Goal: Information Seeking & Learning: Learn about a topic

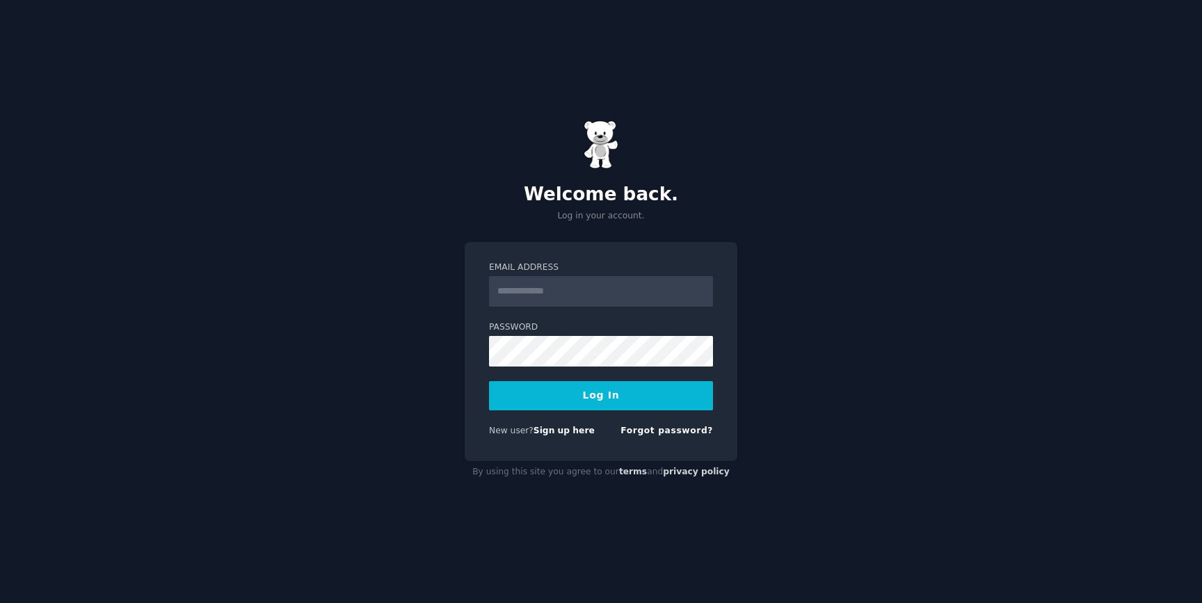
type input "**********"
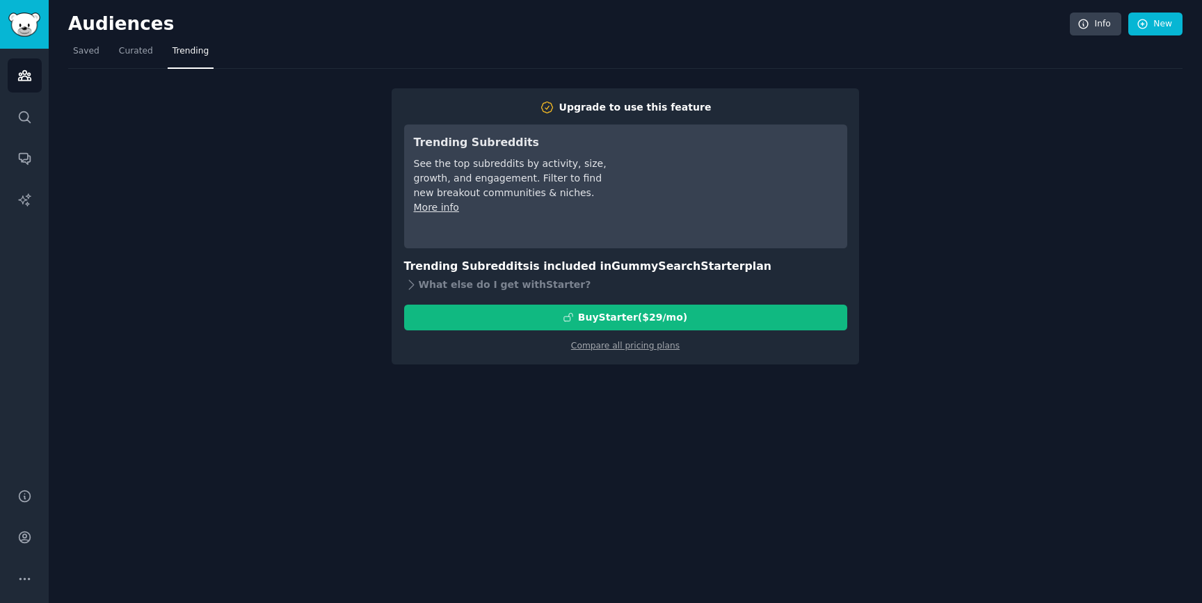
click at [614, 394] on div "Audiences Info New Saved Curated Trending Upgrade to use this feature Trending …" at bounding box center [625, 301] width 1153 height 603
click at [629, 401] on div "Audiences Info New Saved Curated Trending Upgrade to use this feature Trending …" at bounding box center [625, 301] width 1153 height 603
click at [95, 56] on span "Saved" at bounding box center [86, 51] width 26 height 13
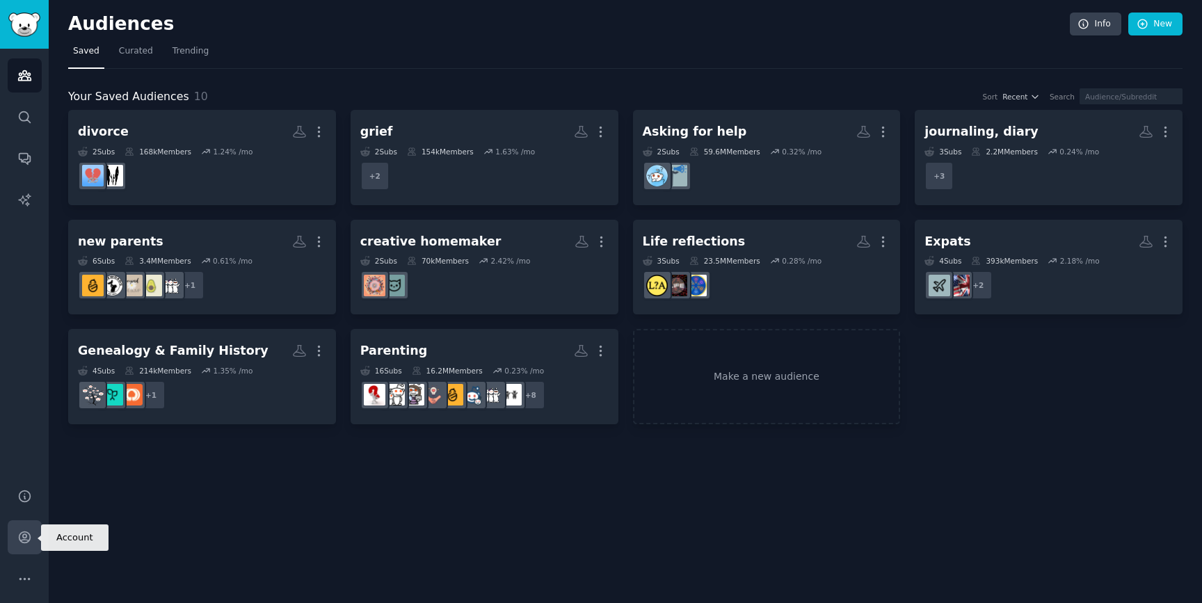
click at [21, 538] on icon "Sidebar" at bounding box center [24, 537] width 15 height 15
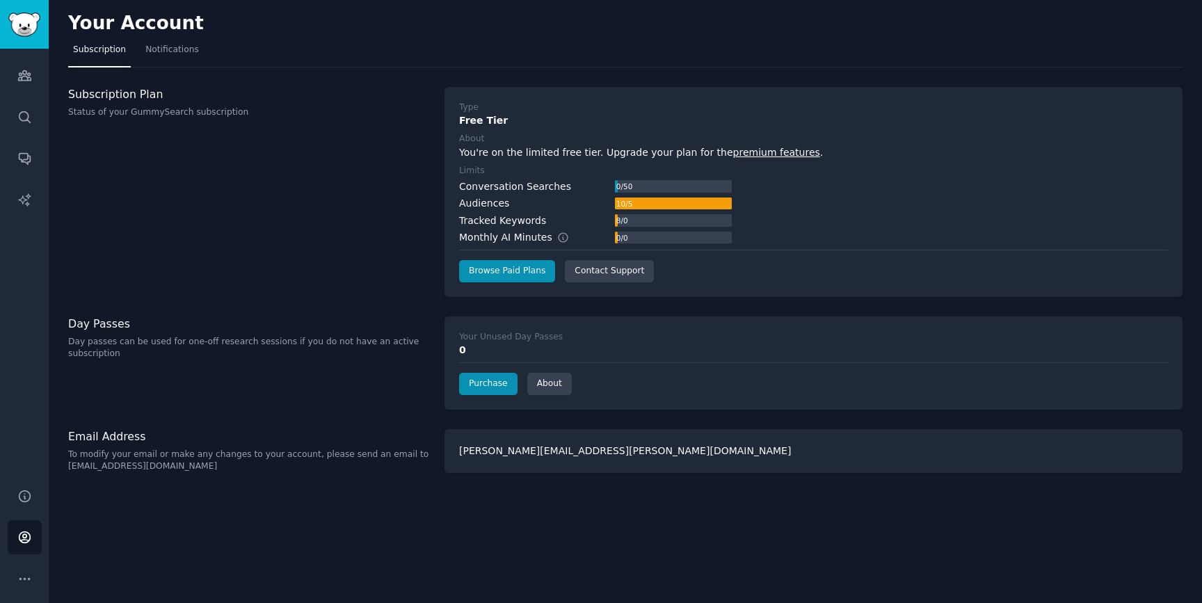
click at [344, 180] on div "Subscription Plan Status of your GummySearch subscription" at bounding box center [249, 192] width 362 height 210
click at [312, 398] on div "Day Passes Day passes can be used for one-off research sessions if you do not h…" at bounding box center [249, 362] width 362 height 93
click at [22, 74] on icon "Sidebar" at bounding box center [24, 75] width 15 height 15
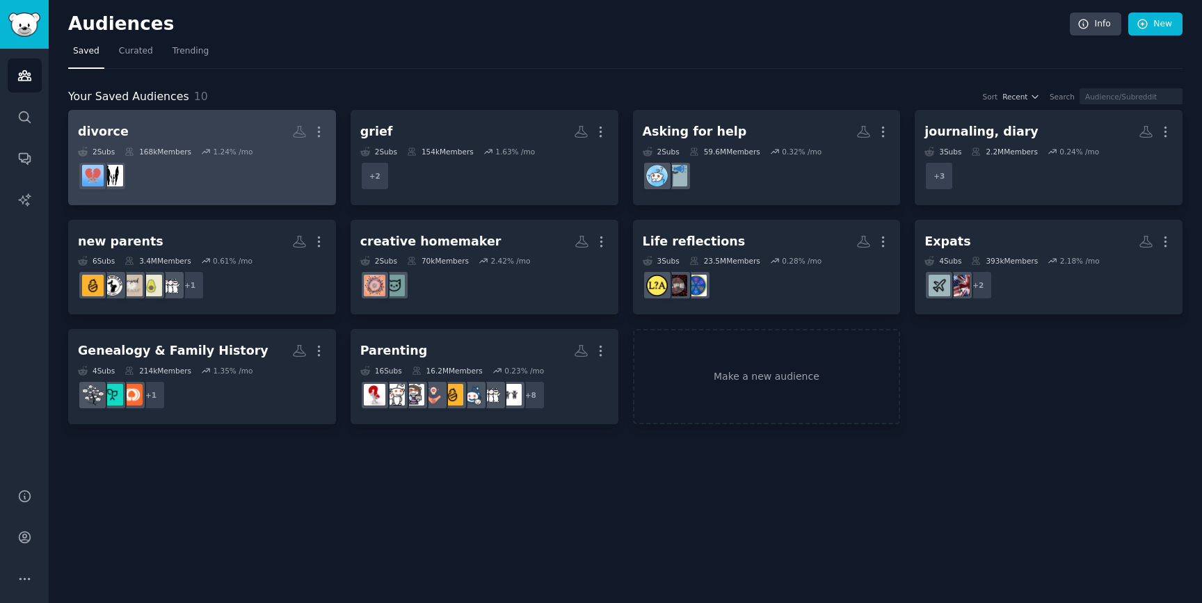
click at [248, 134] on h2 "divorce More" at bounding box center [202, 132] width 248 height 24
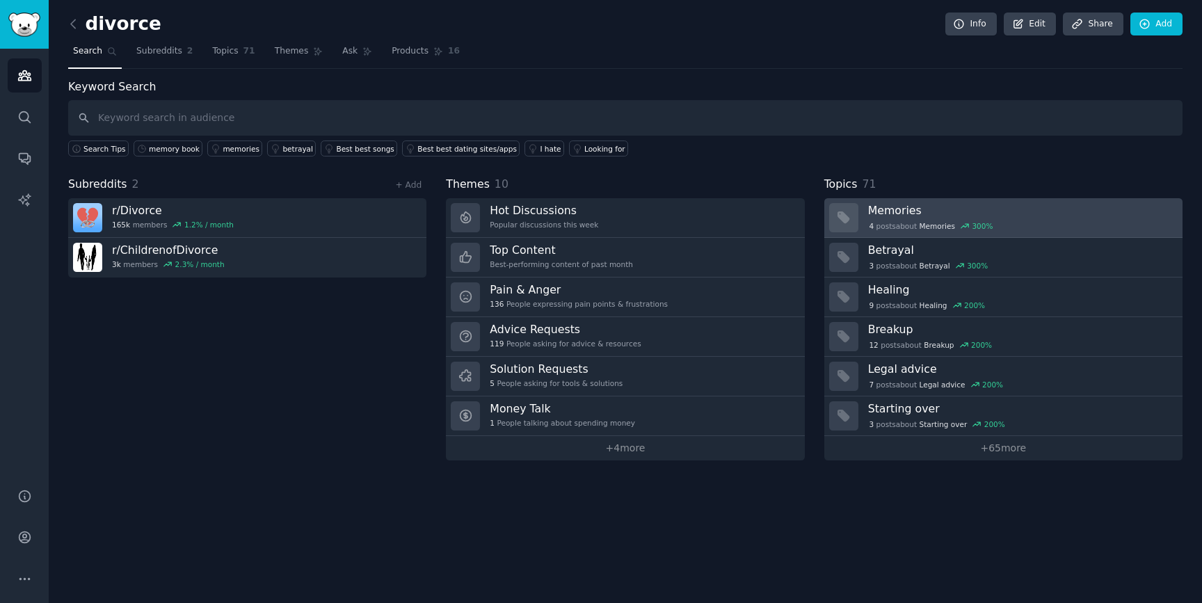
click at [1060, 220] on div "4 post s about Memories 300 %" at bounding box center [1020, 226] width 305 height 13
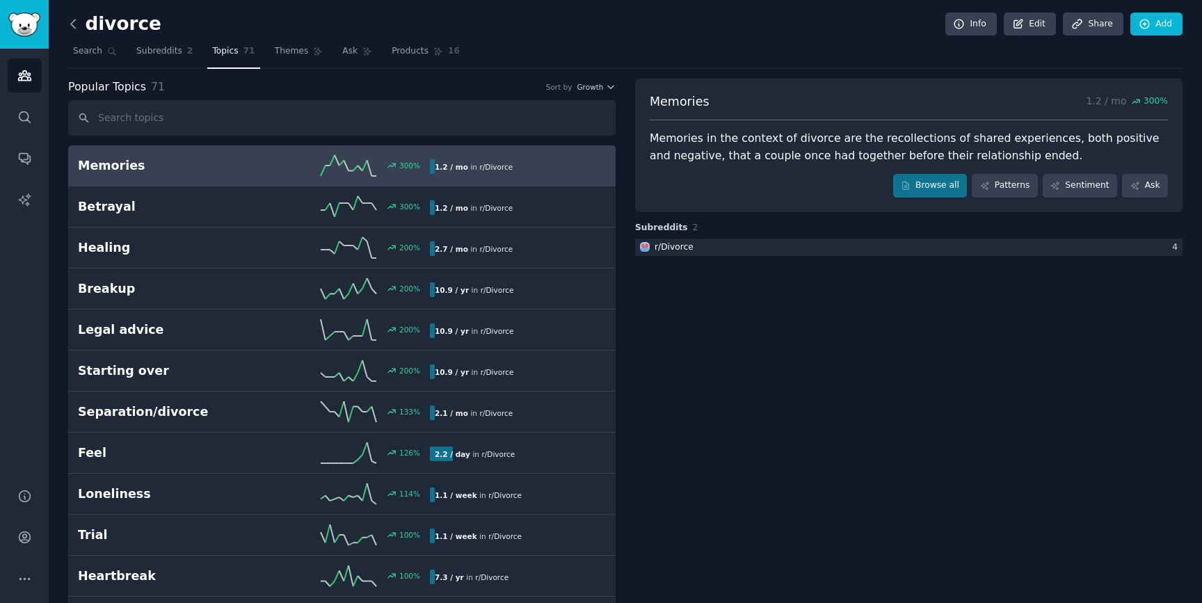
click at [72, 19] on icon at bounding box center [73, 24] width 15 height 15
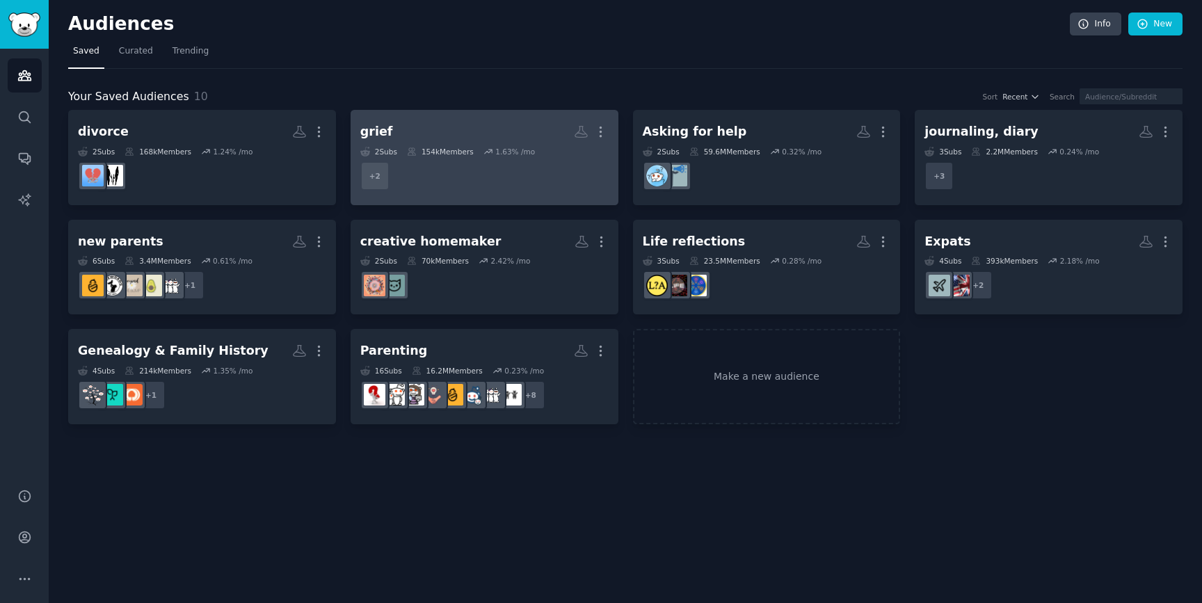
click at [481, 138] on h2 "grief More" at bounding box center [484, 132] width 248 height 24
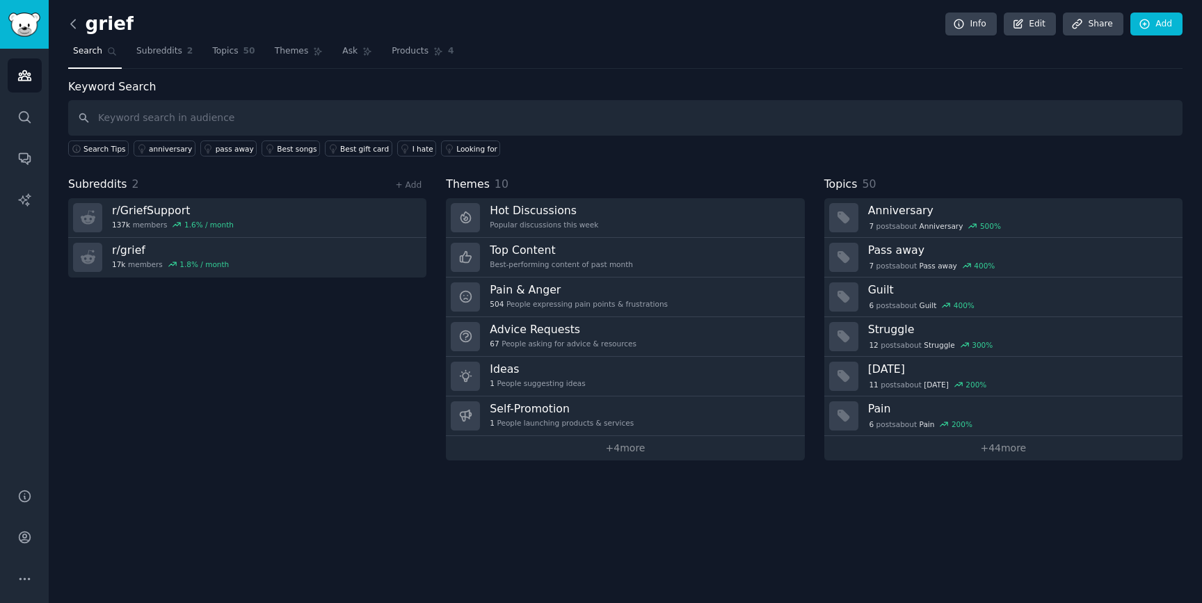
click at [72, 20] on icon at bounding box center [73, 24] width 15 height 15
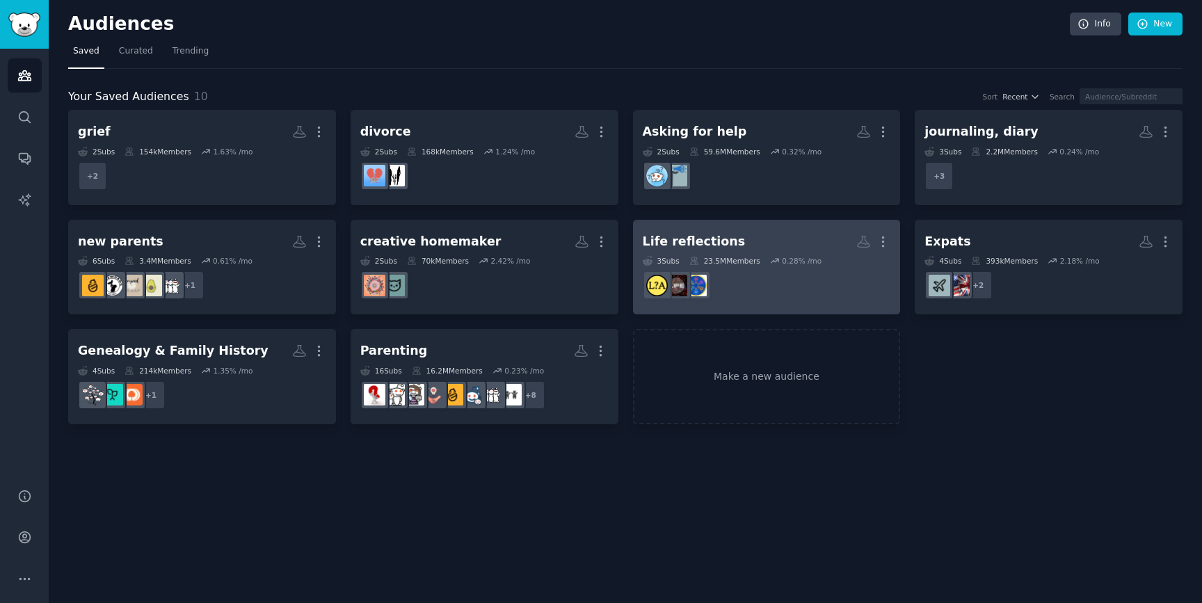
click at [713, 239] on div "Life reflections" at bounding box center [694, 241] width 103 height 17
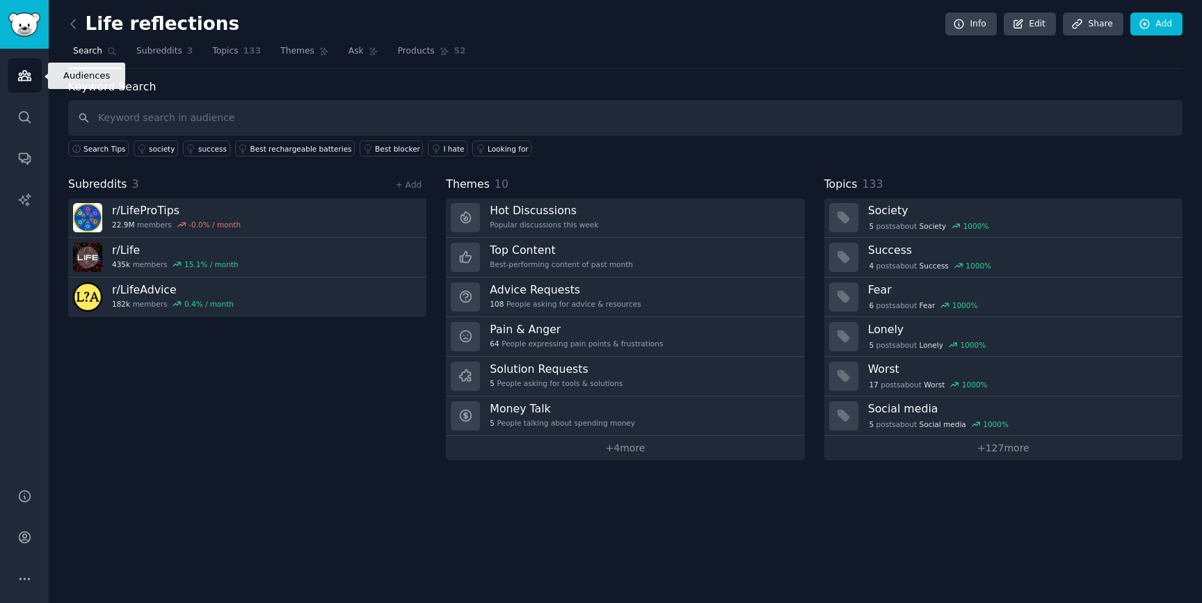
click at [29, 77] on icon "Sidebar" at bounding box center [24, 75] width 15 height 15
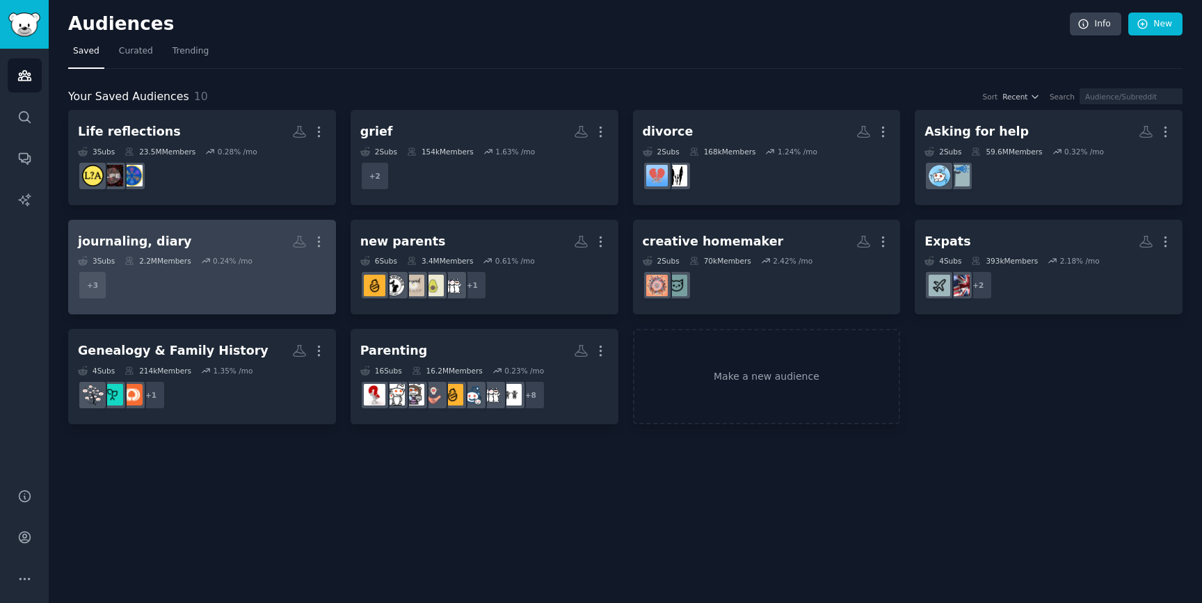
click at [127, 241] on div "journaling, diary" at bounding box center [134, 241] width 113 height 17
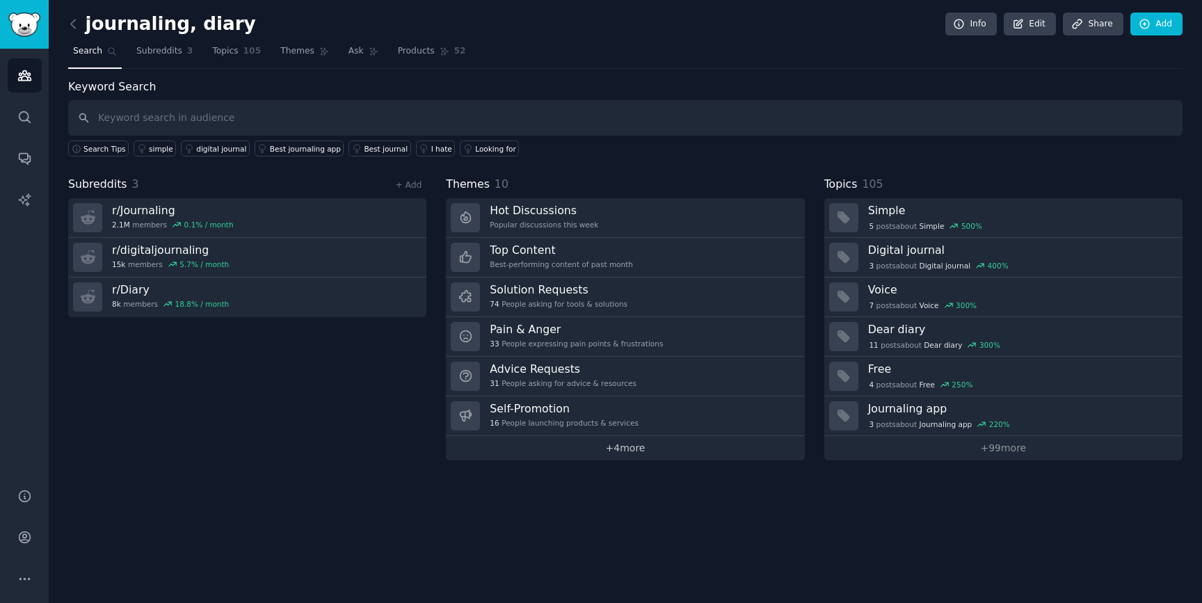
click at [628, 449] on link "+ 4 more" at bounding box center [625, 448] width 358 height 24
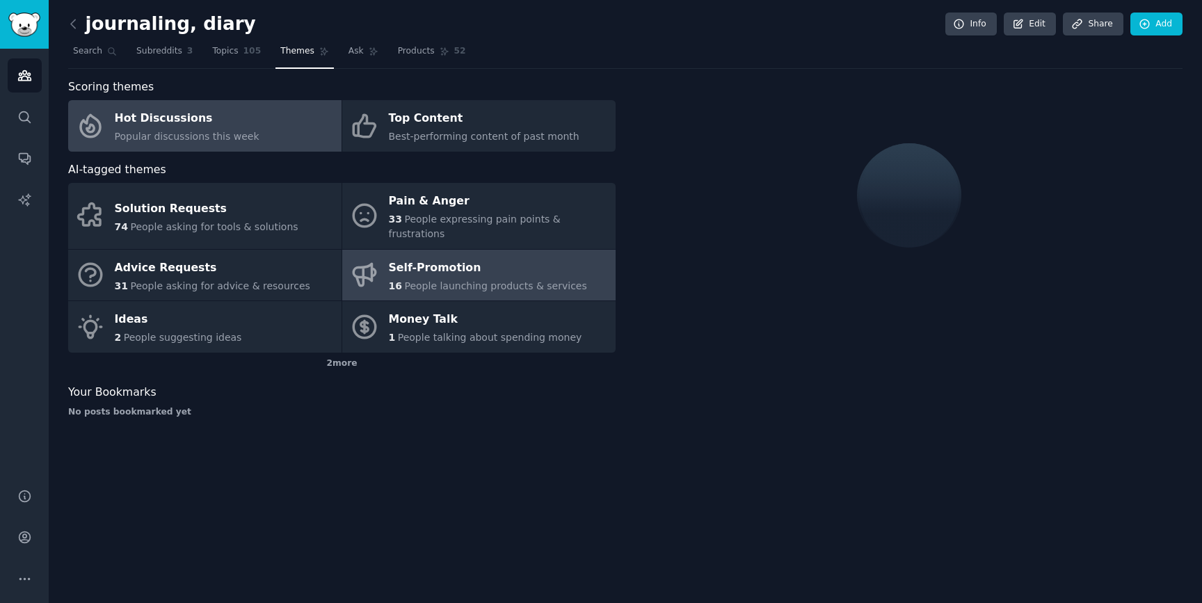
click at [520, 280] on span "People launching products & services" at bounding box center [495, 285] width 182 height 11
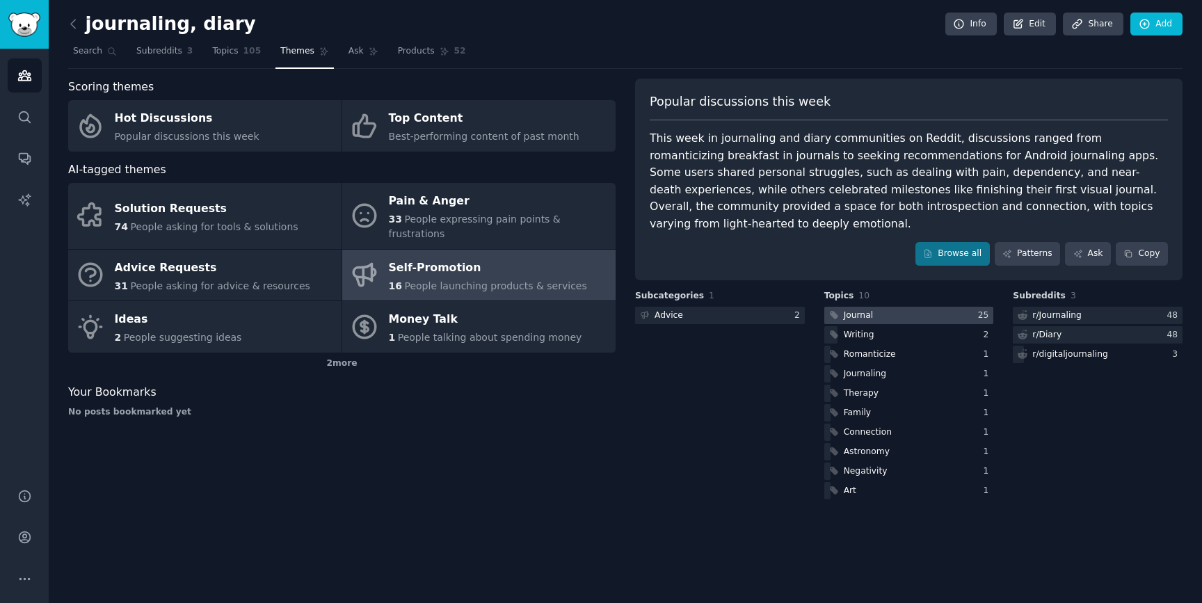
click at [900, 307] on div at bounding box center [909, 315] width 170 height 17
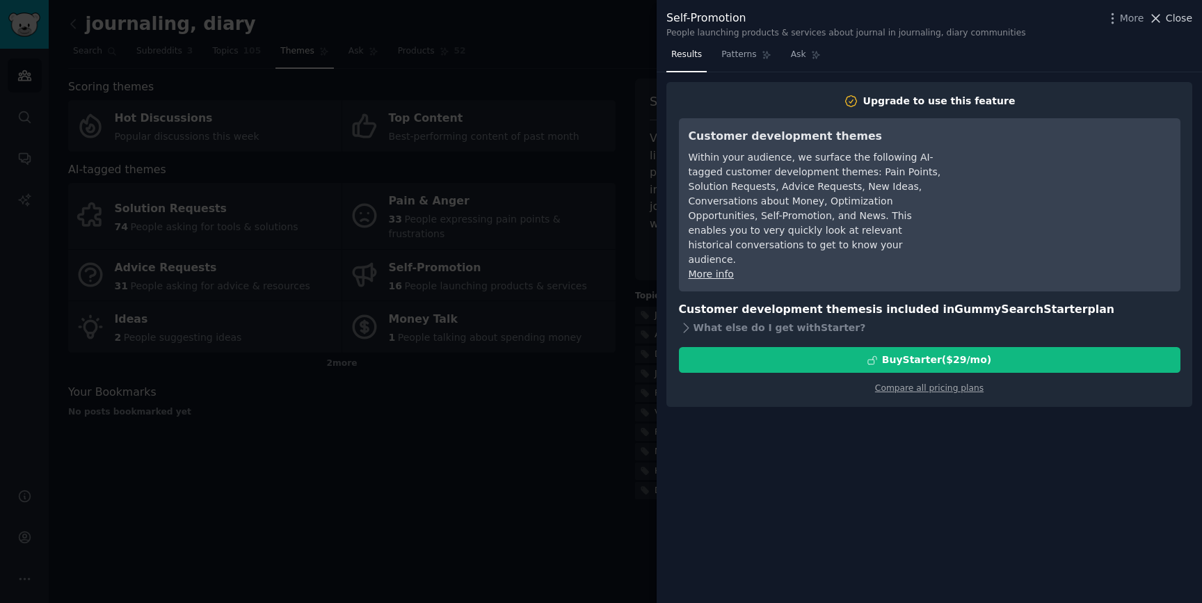
click at [1179, 17] on span "Close" at bounding box center [1179, 18] width 26 height 15
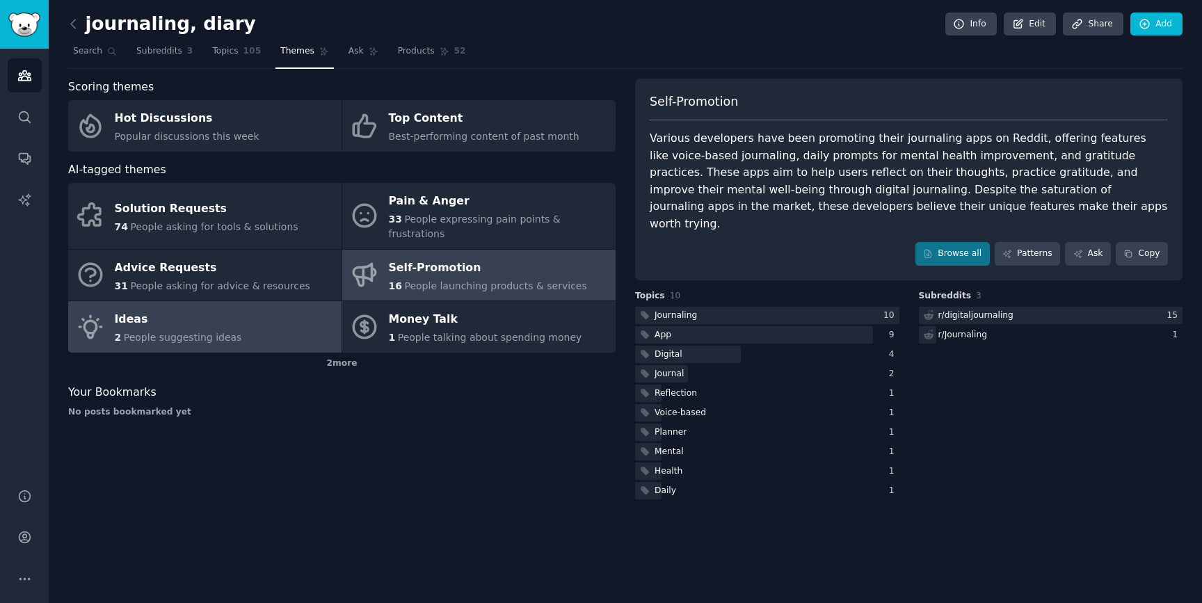
click at [216, 310] on div "Ideas" at bounding box center [178, 320] width 127 height 22
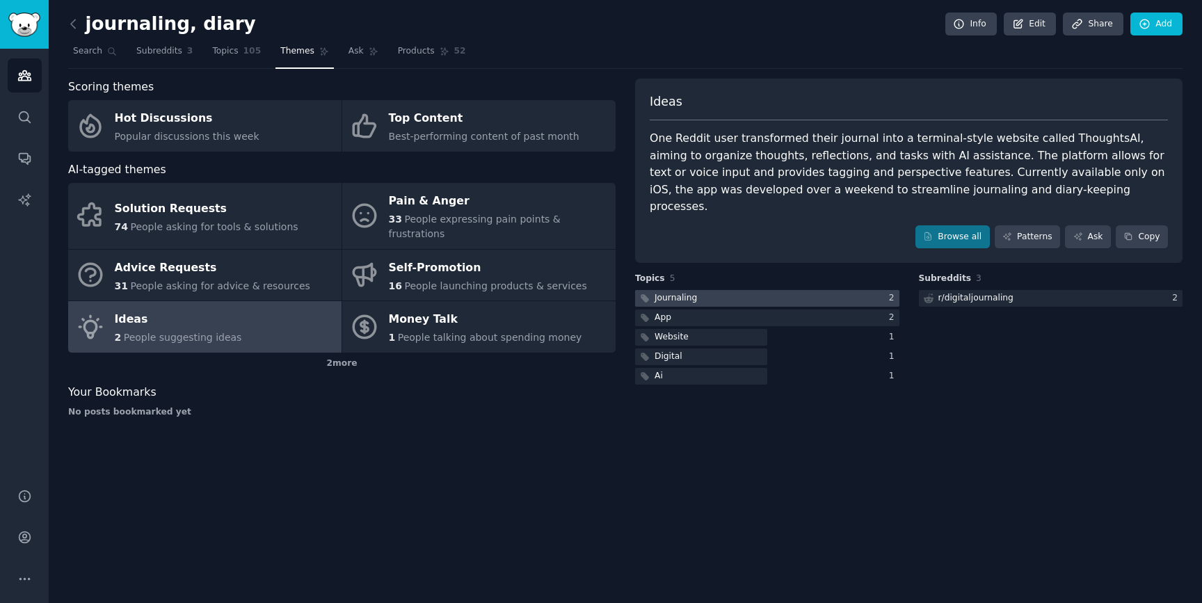
click at [769, 290] on div at bounding box center [767, 298] width 264 height 17
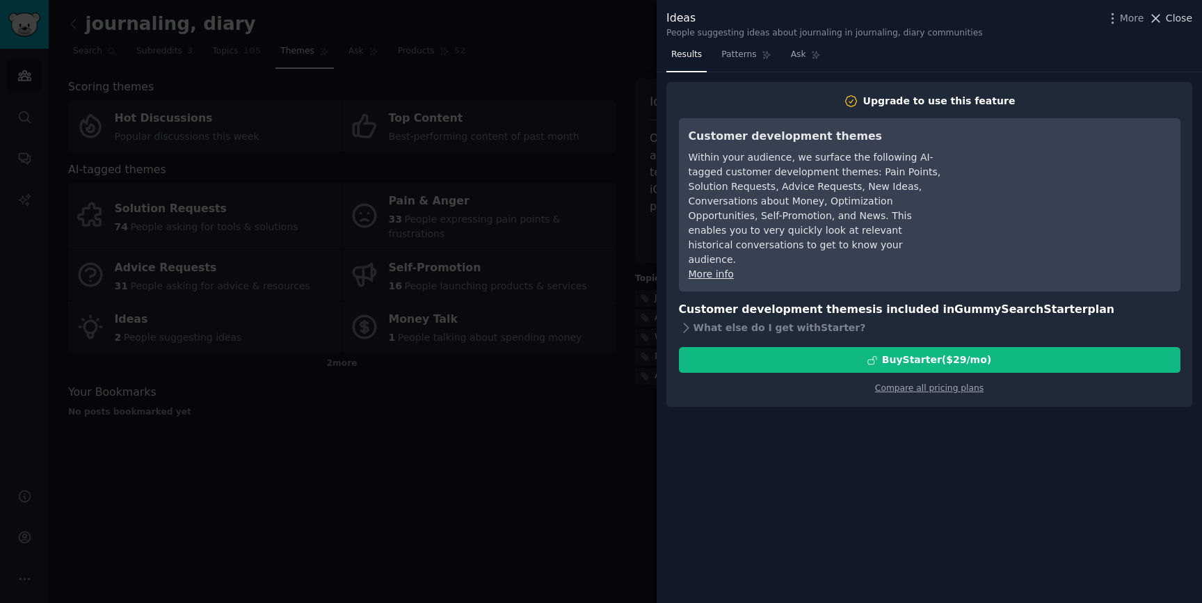
click at [1183, 18] on span "Close" at bounding box center [1179, 18] width 26 height 15
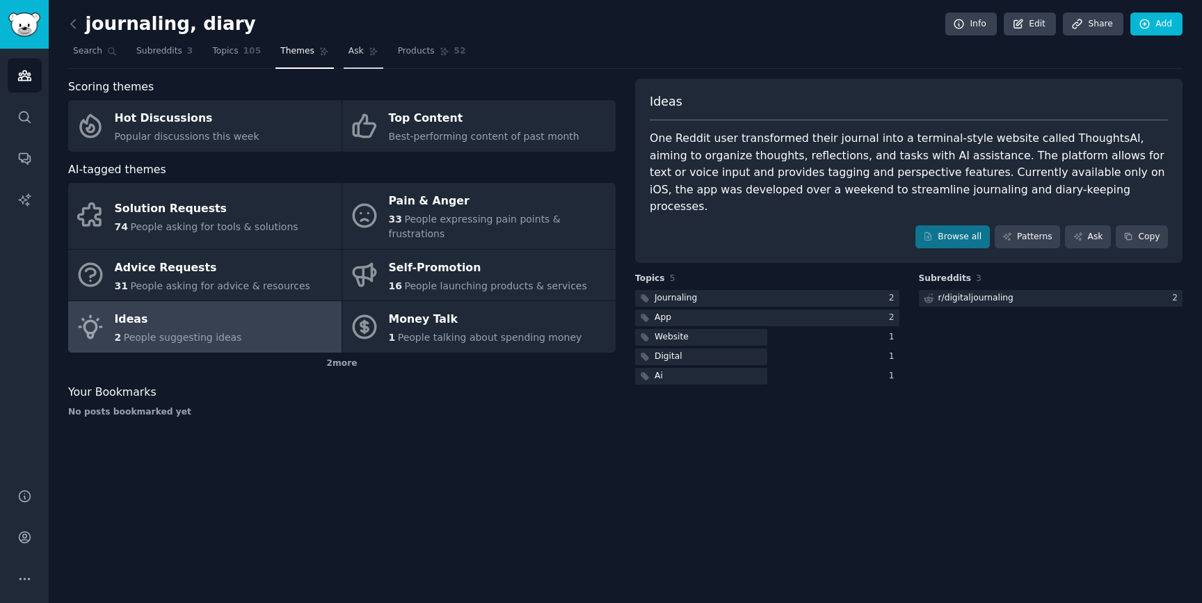
click at [359, 52] on span "Ask" at bounding box center [355, 51] width 15 height 13
